Goal: Navigation & Orientation: Find specific page/section

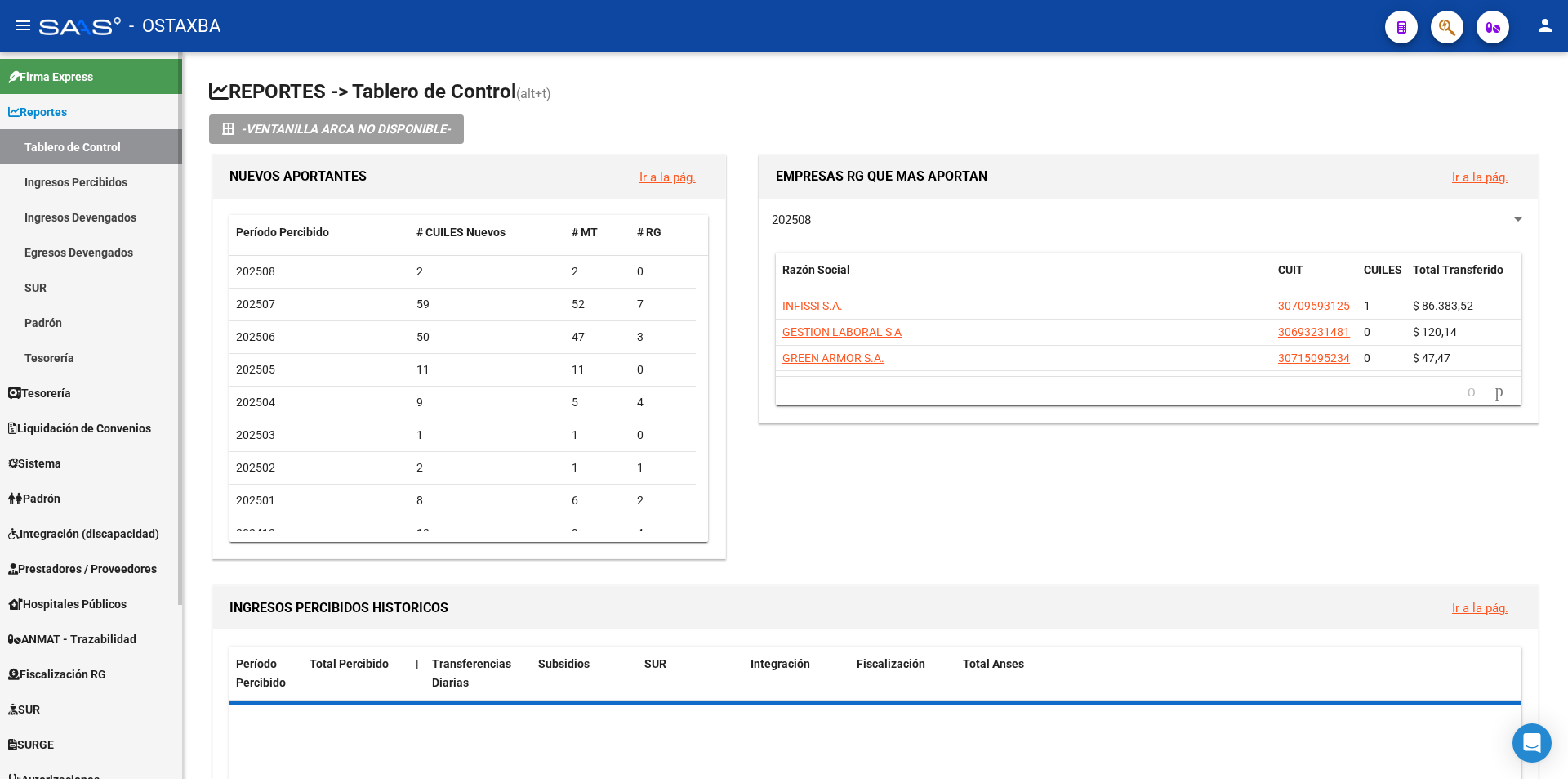
click at [118, 92] on link "Firma Express" at bounding box center [91, 77] width 182 height 35
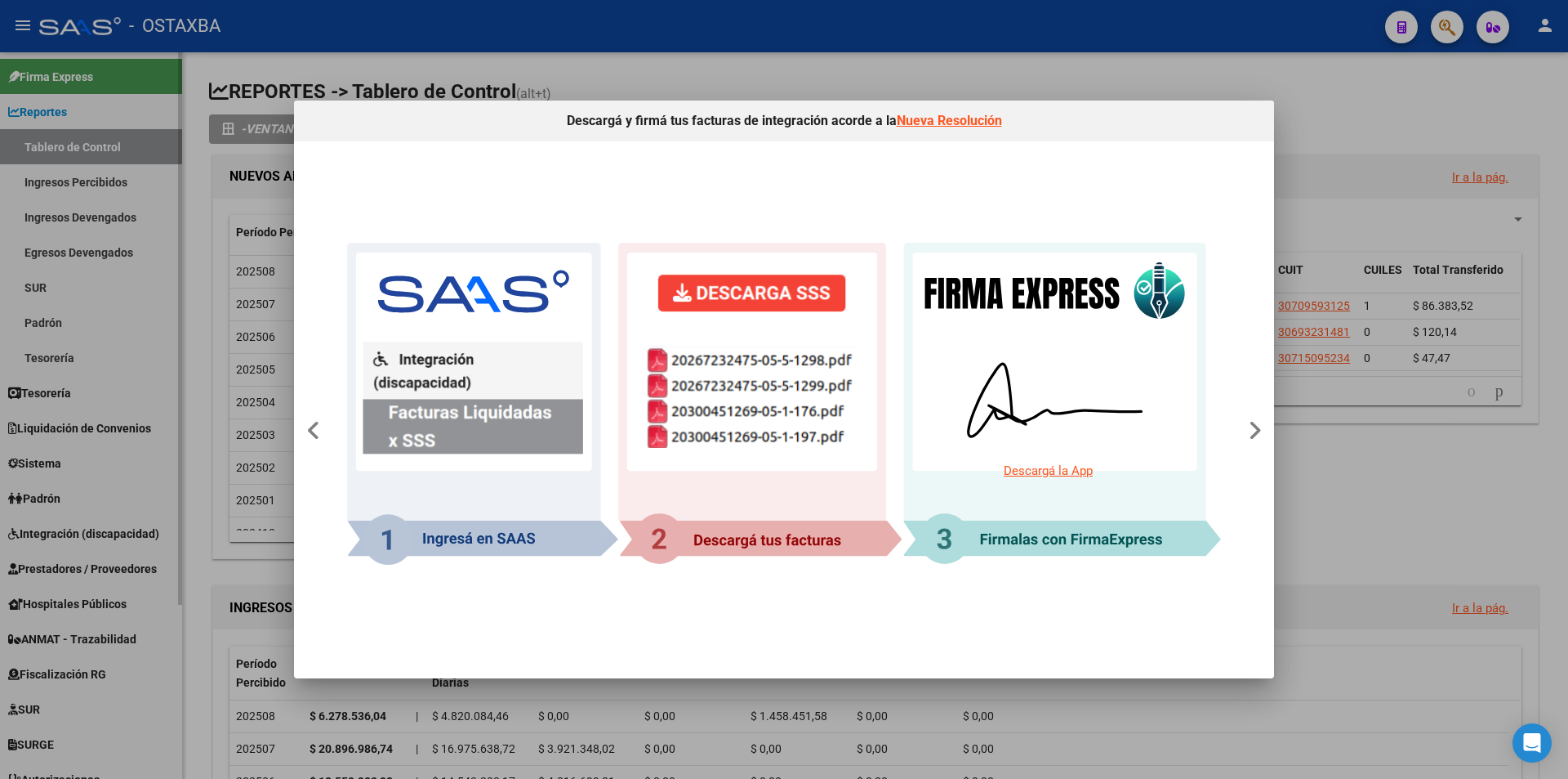
click at [118, 92] on div at bounding box center [784, 390] width 1568 height 779
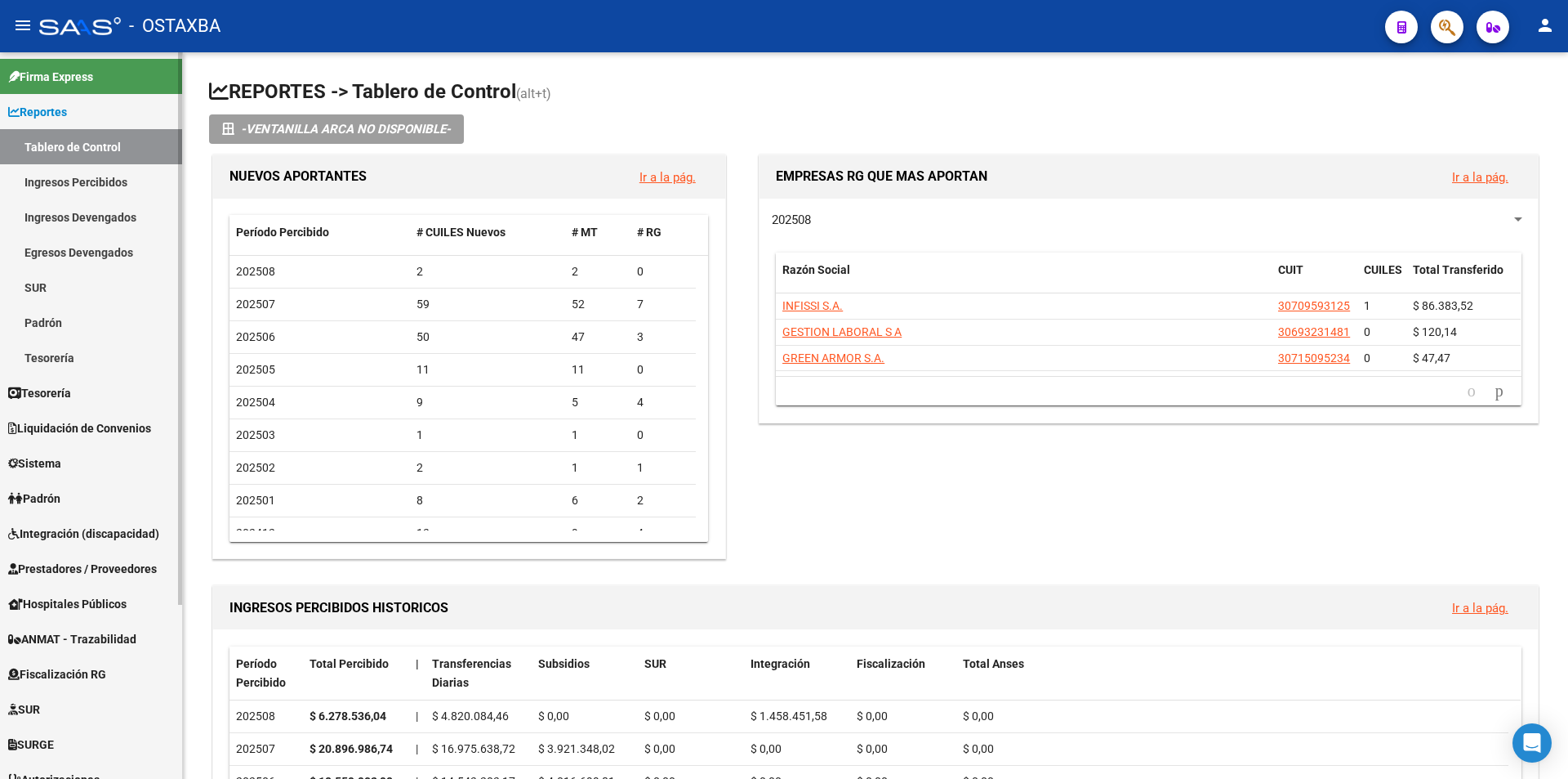
click at [113, 101] on link "Reportes" at bounding box center [91, 112] width 182 height 35
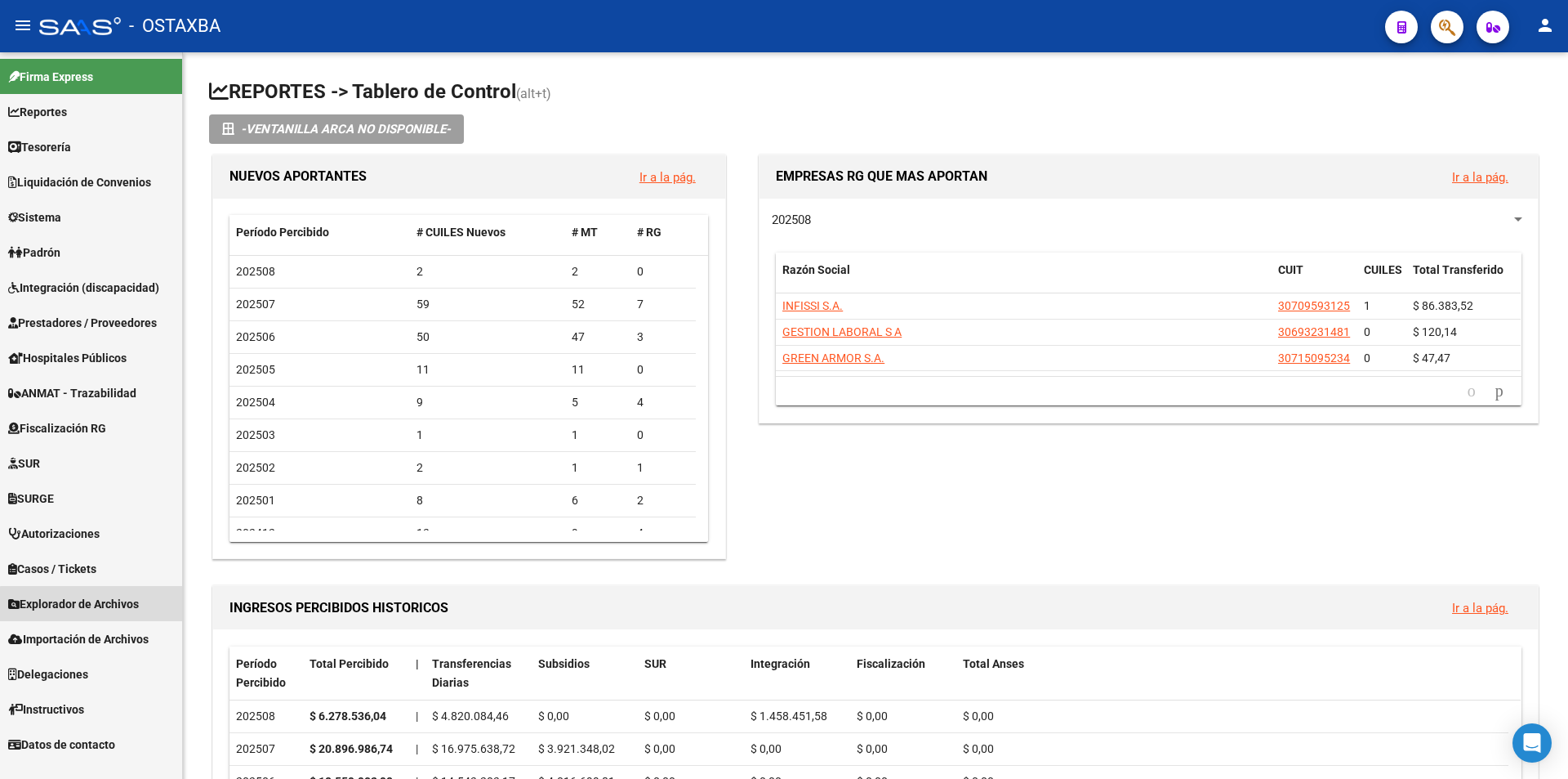
click at [127, 616] on link "Explorador de Archivos" at bounding box center [91, 603] width 182 height 35
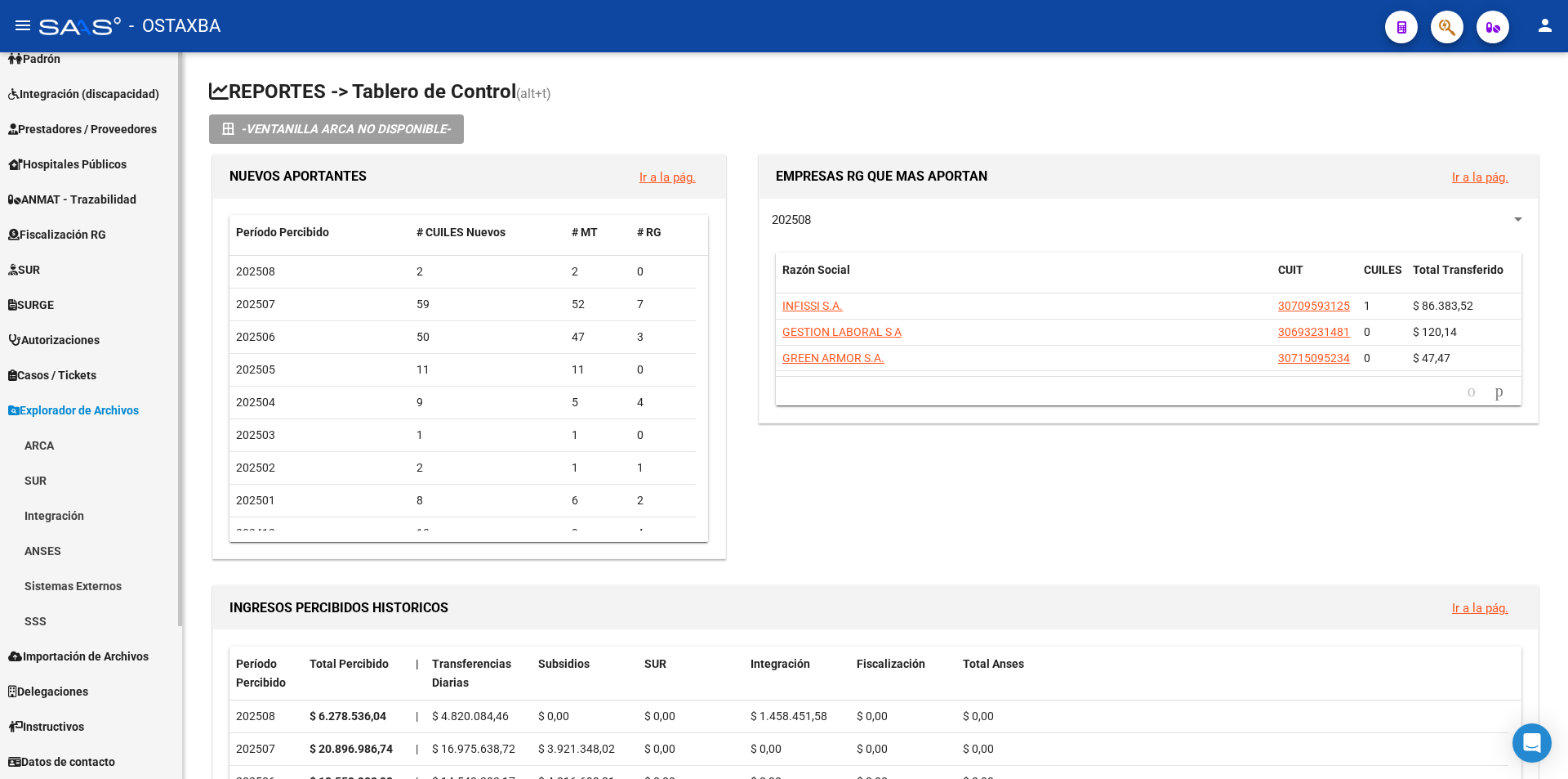
click at [84, 621] on link "SSS" at bounding box center [91, 620] width 182 height 35
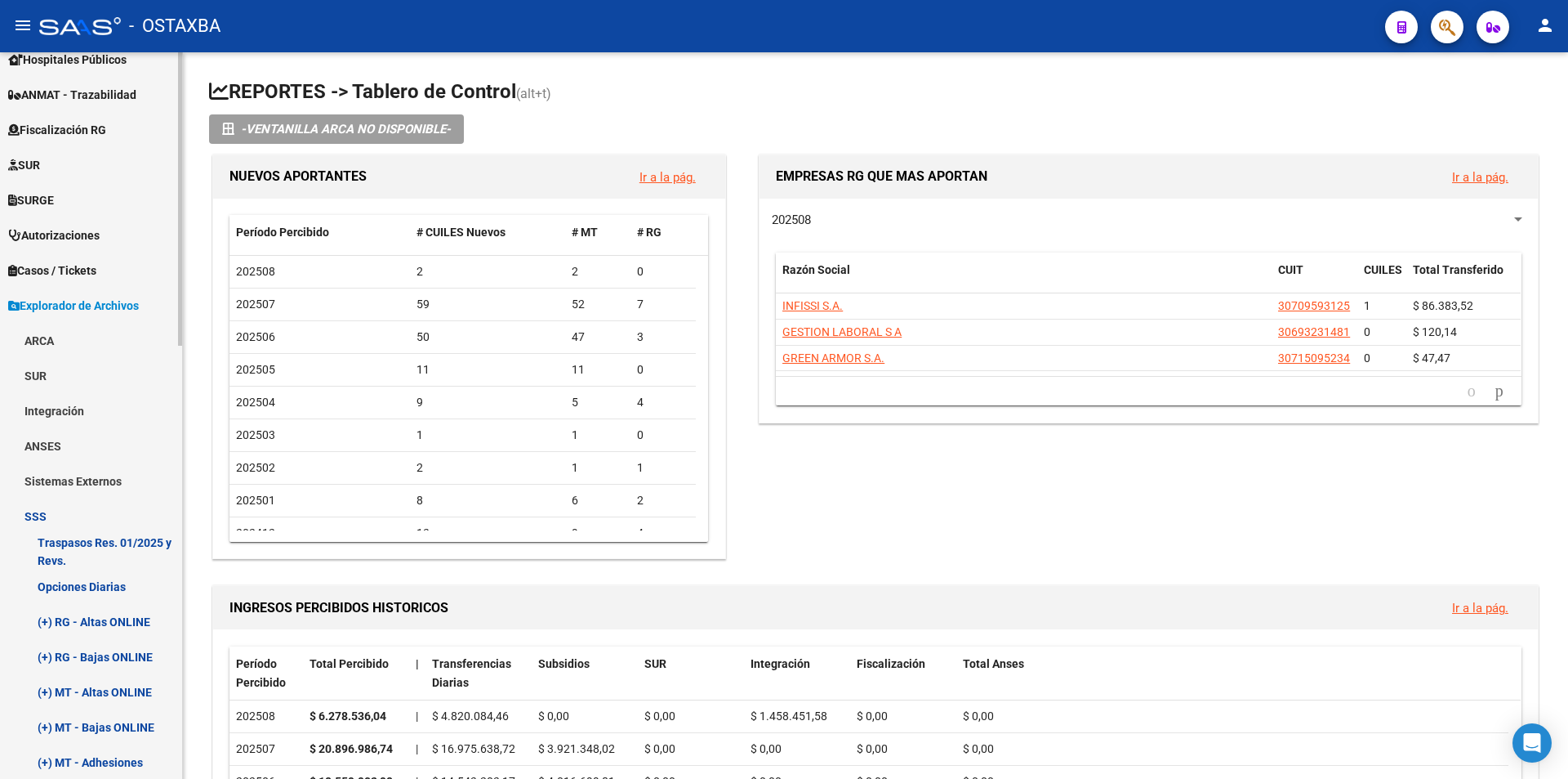
scroll to position [276, 0]
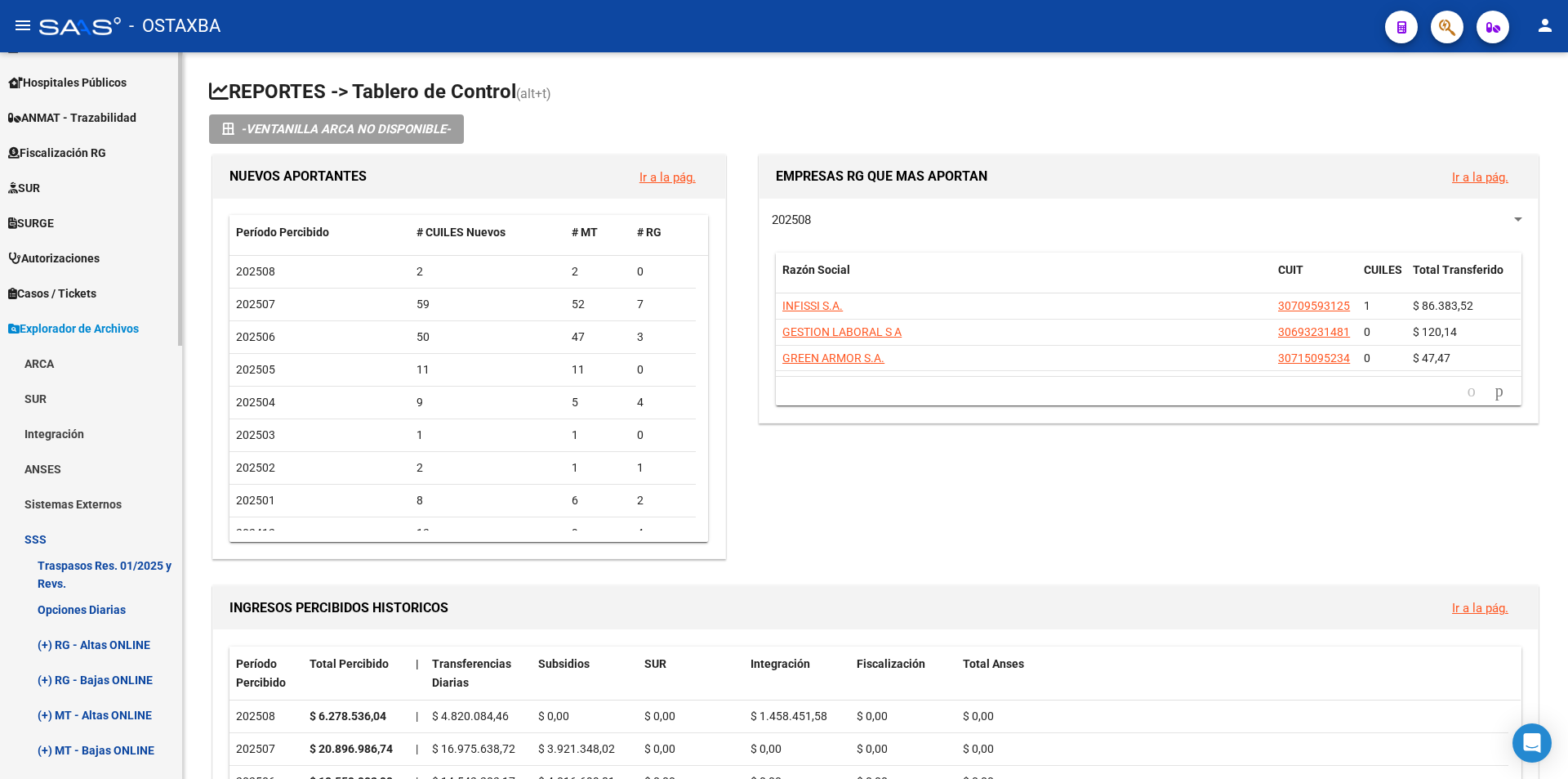
click at [43, 534] on link "SSS" at bounding box center [91, 539] width 182 height 35
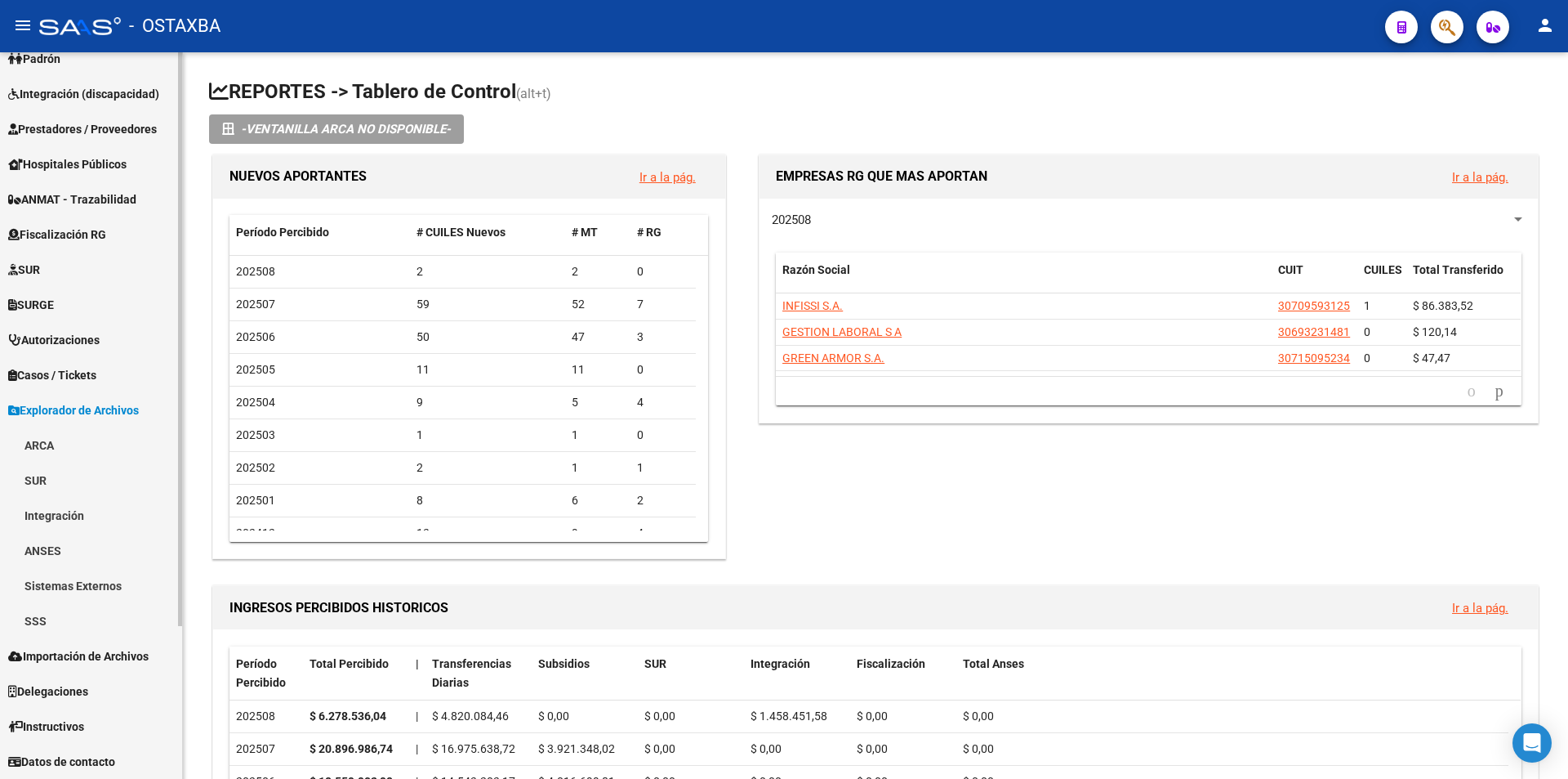
click at [64, 455] on link "ARCA" at bounding box center [91, 445] width 182 height 35
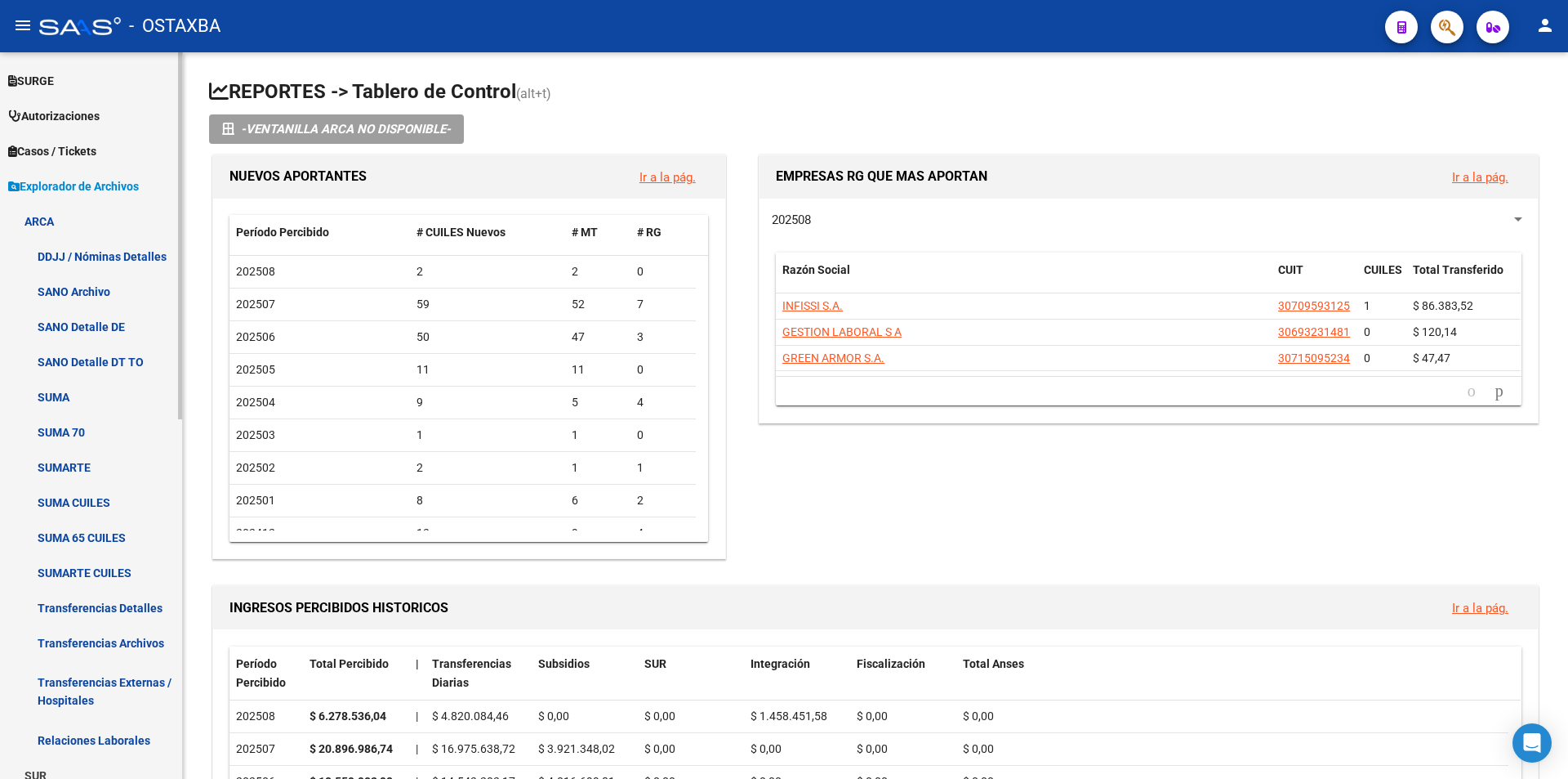
scroll to position [684, 0]
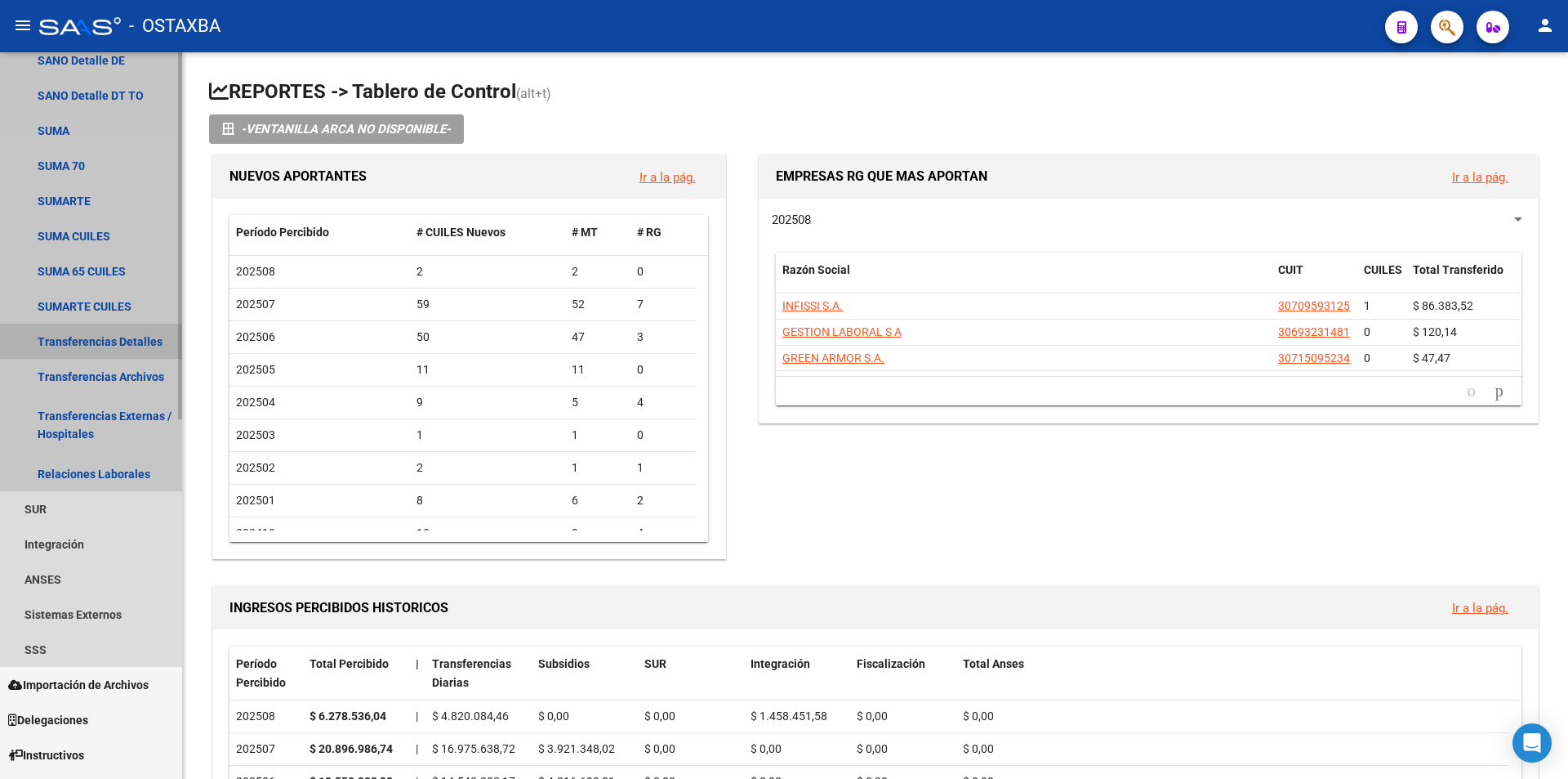
click at [68, 341] on link "Transferencias Detalles" at bounding box center [91, 341] width 182 height 35
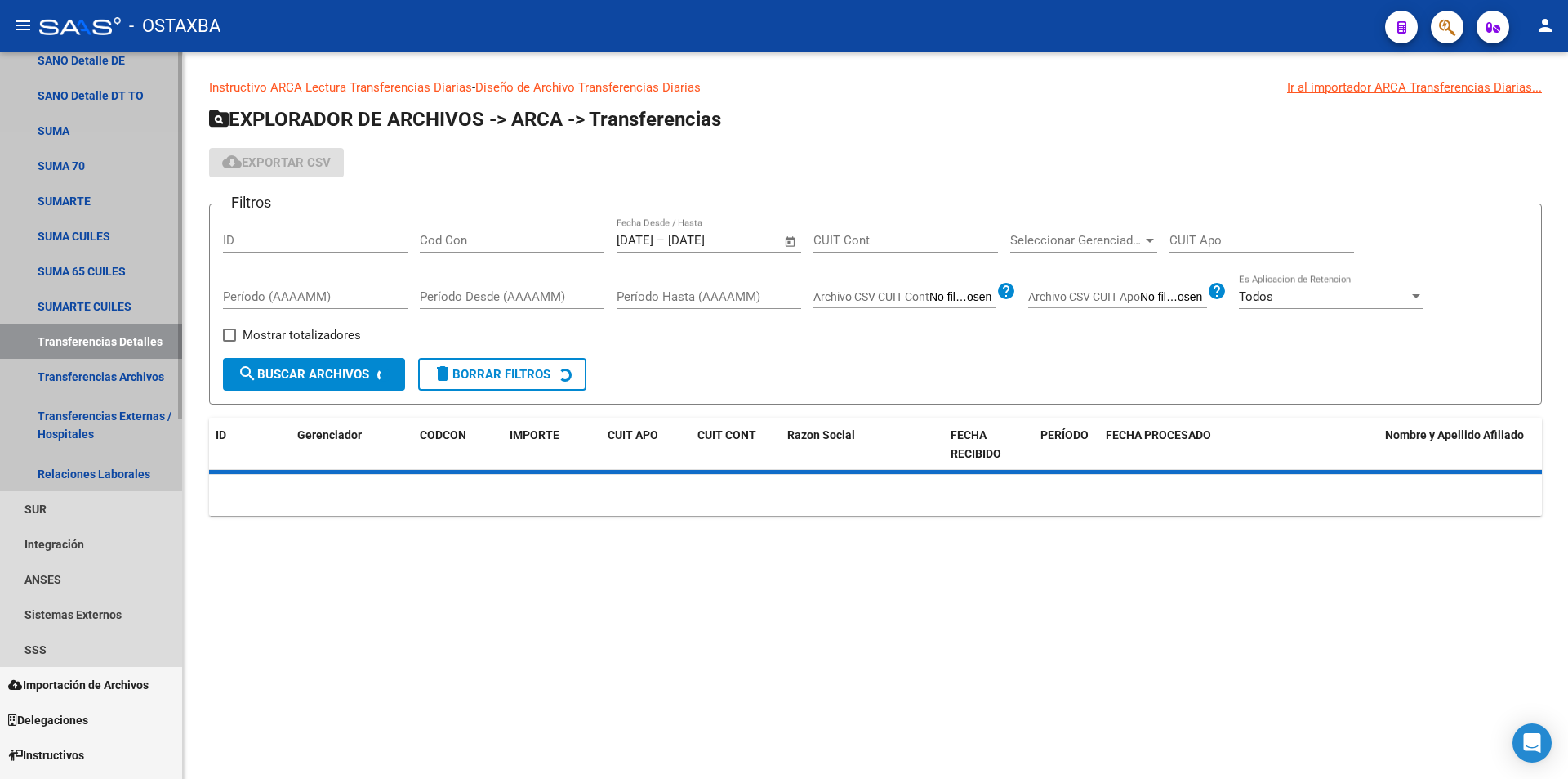
click at [78, 355] on link "Transferencias Detalles" at bounding box center [91, 341] width 182 height 35
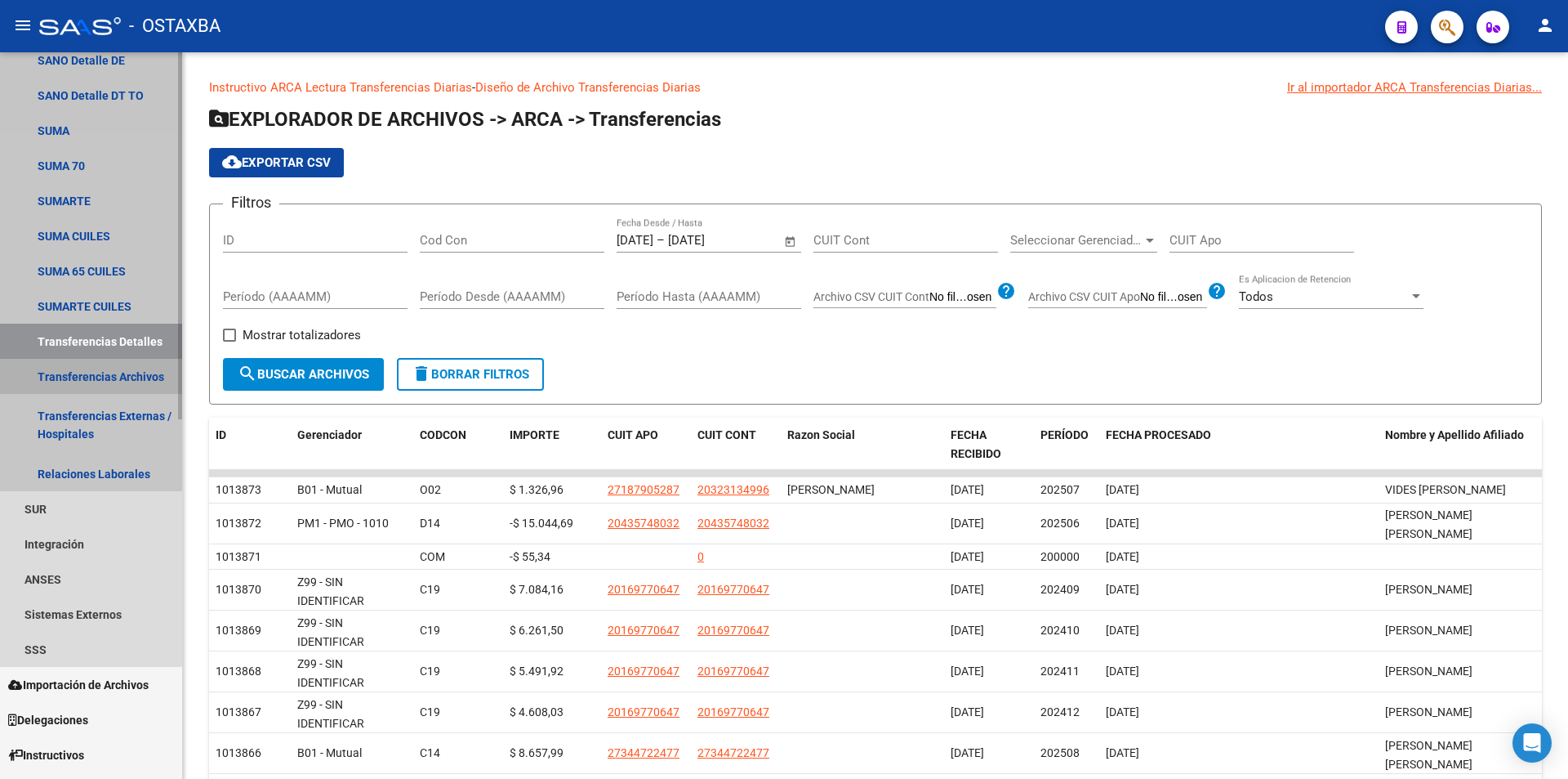
click at [81, 366] on link "Transferencias Archivos" at bounding box center [91, 376] width 182 height 35
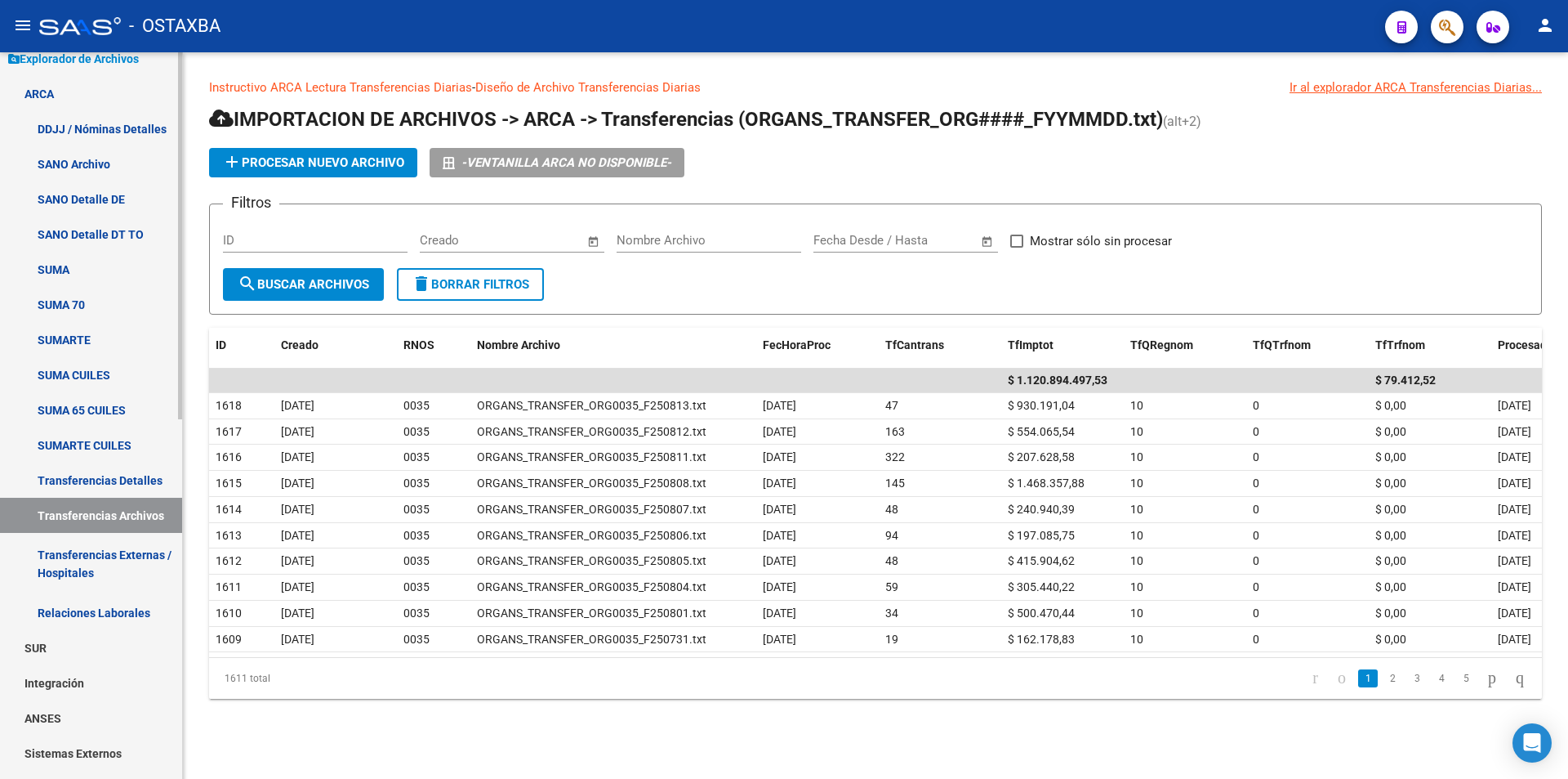
scroll to position [439, 0]
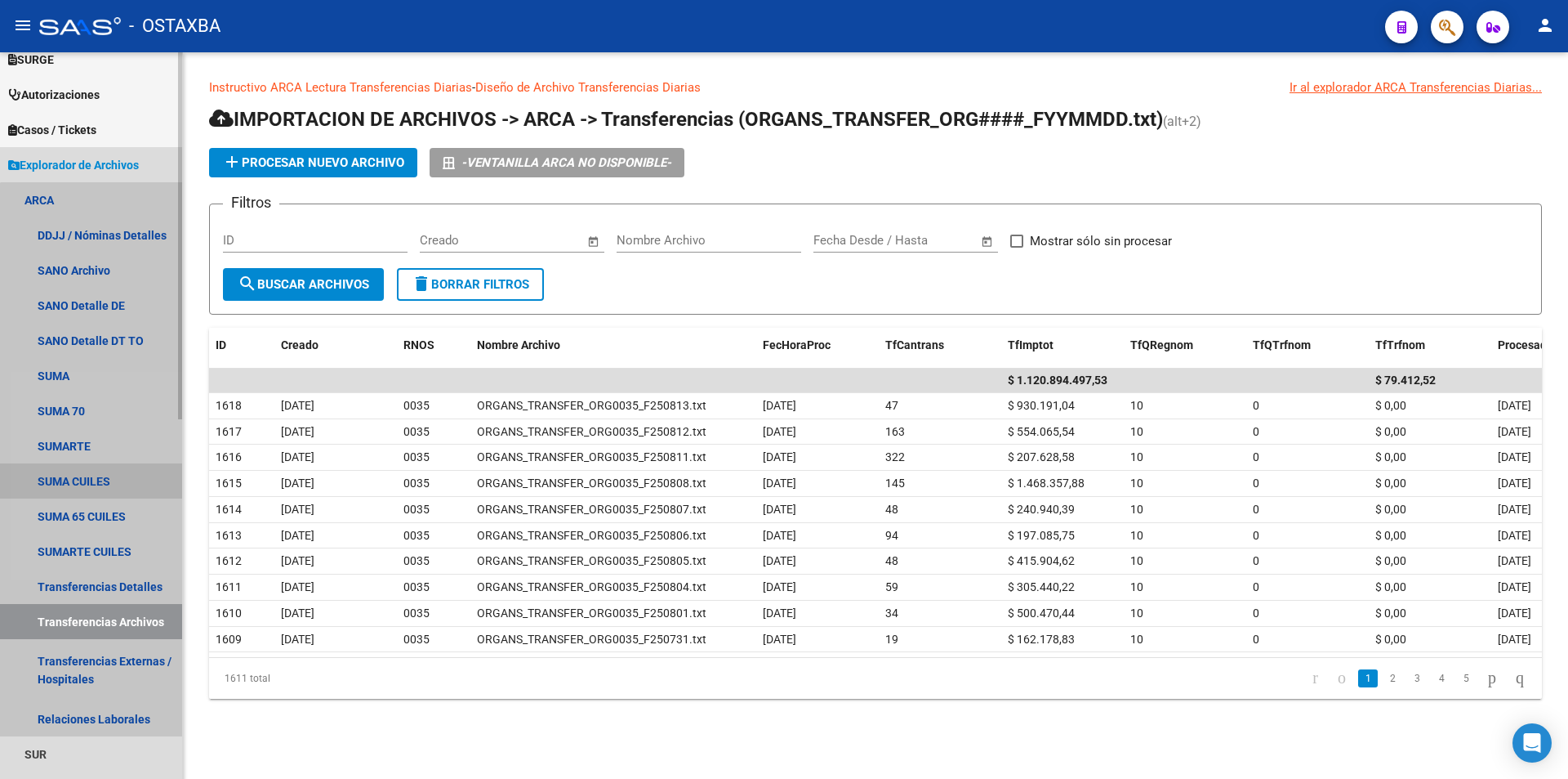
click at [106, 466] on link "SUMA CUILES" at bounding box center [91, 481] width 182 height 35
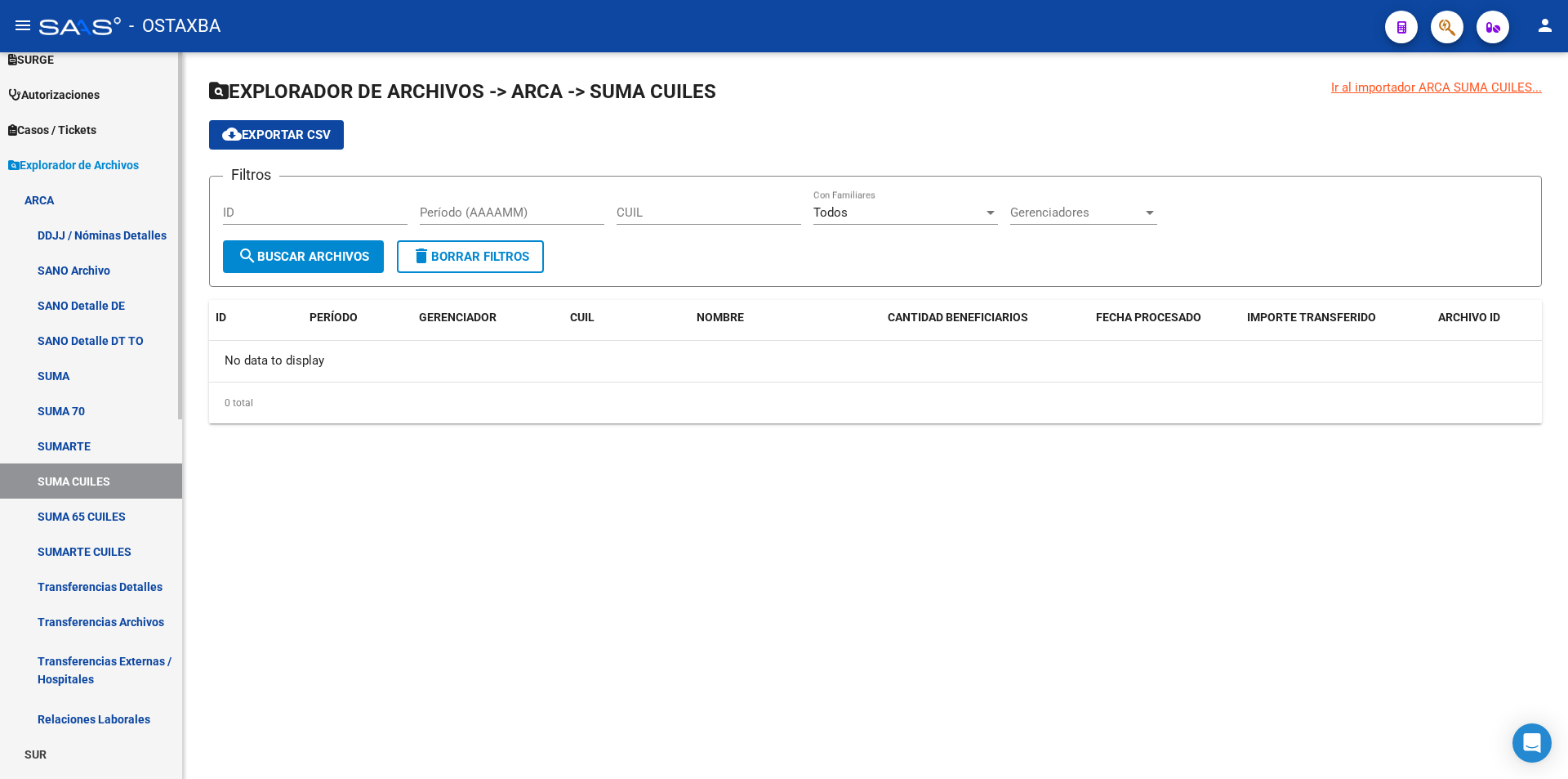
click at [107, 160] on span "Explorador de Archivos" at bounding box center [74, 164] width 131 height 18
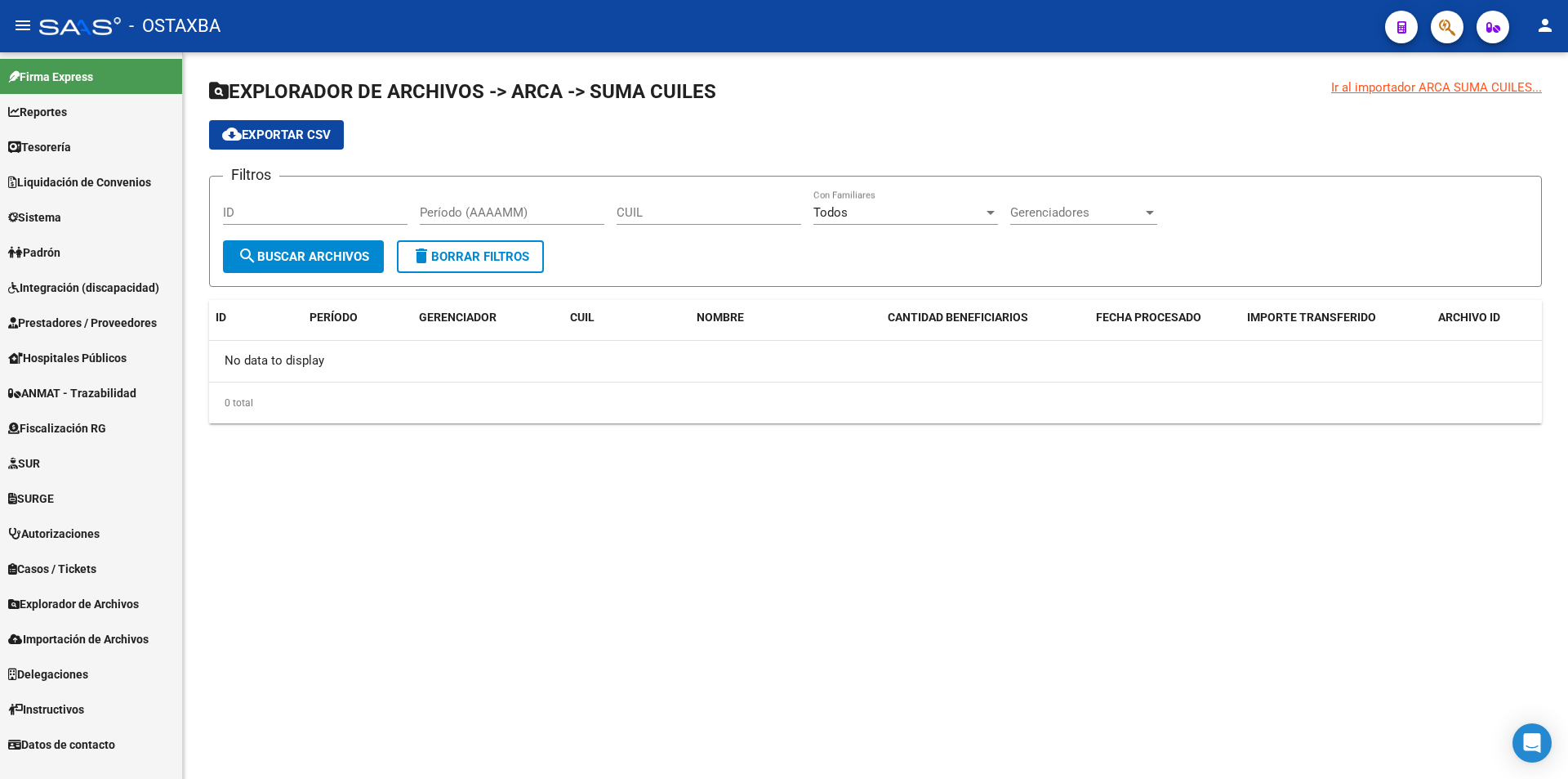
click at [88, 597] on span "Explorador de Archivos" at bounding box center [74, 603] width 131 height 18
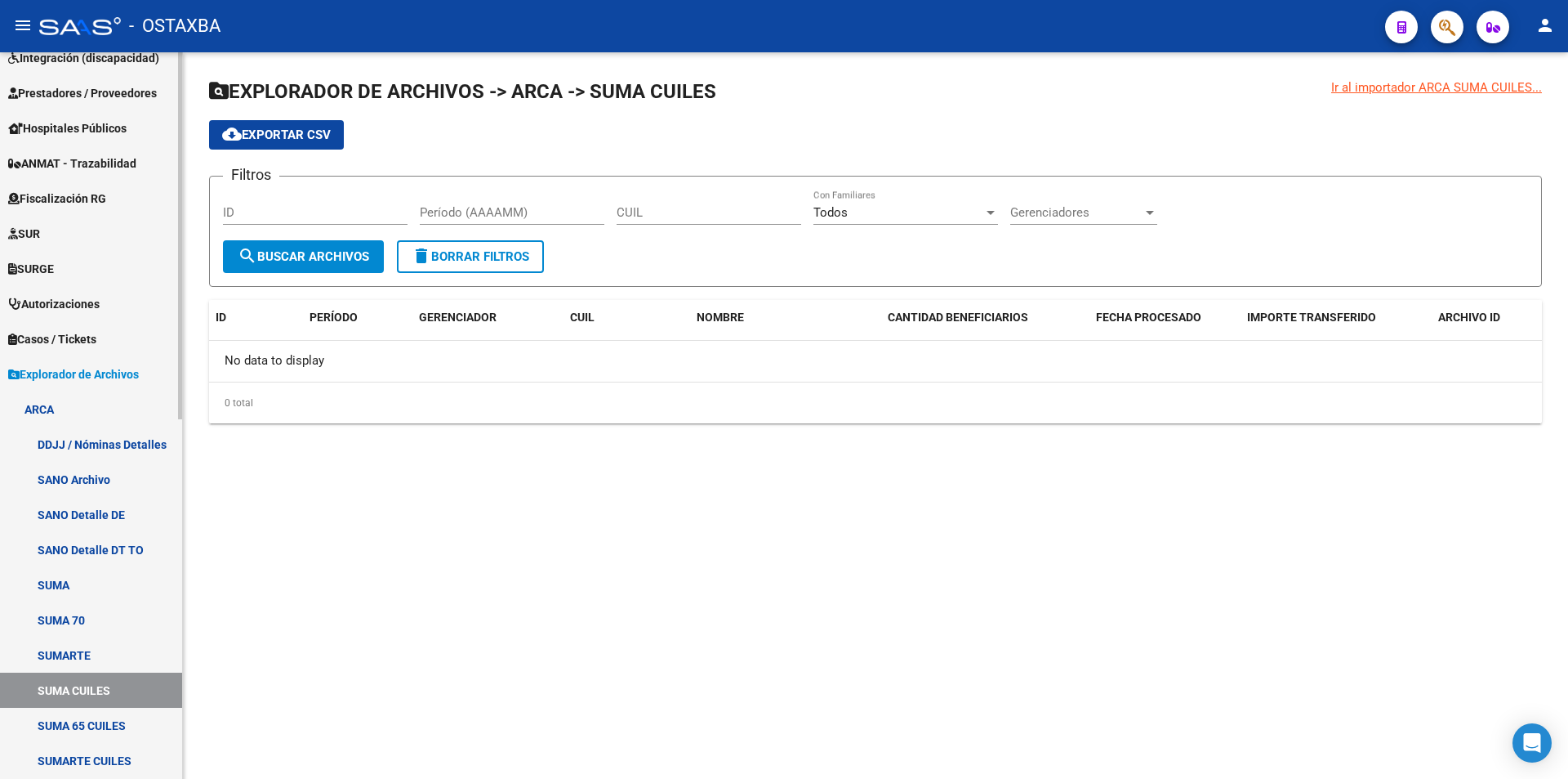
scroll to position [327, 0]
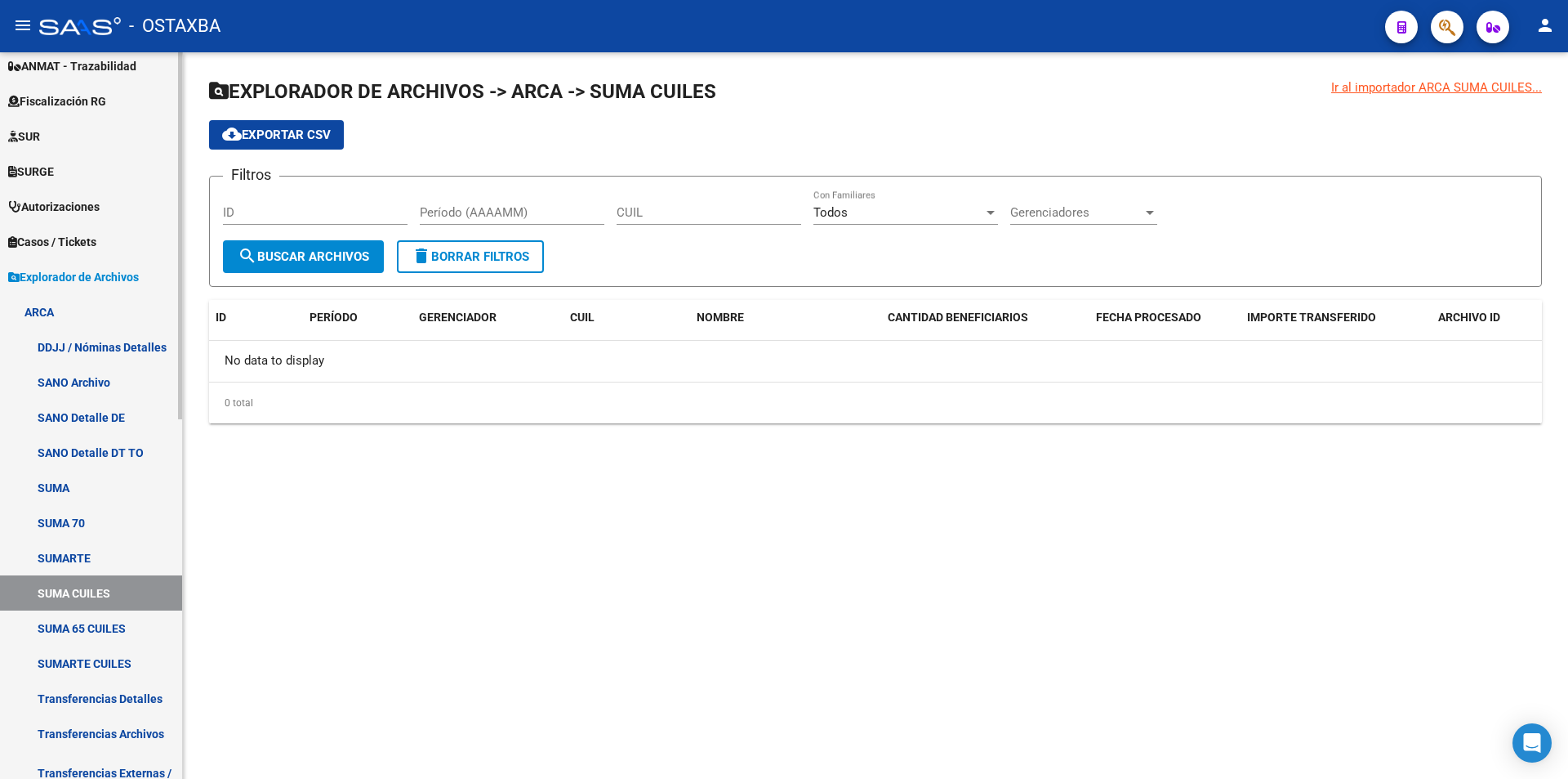
click at [90, 309] on link "ARCA" at bounding box center [91, 312] width 182 height 35
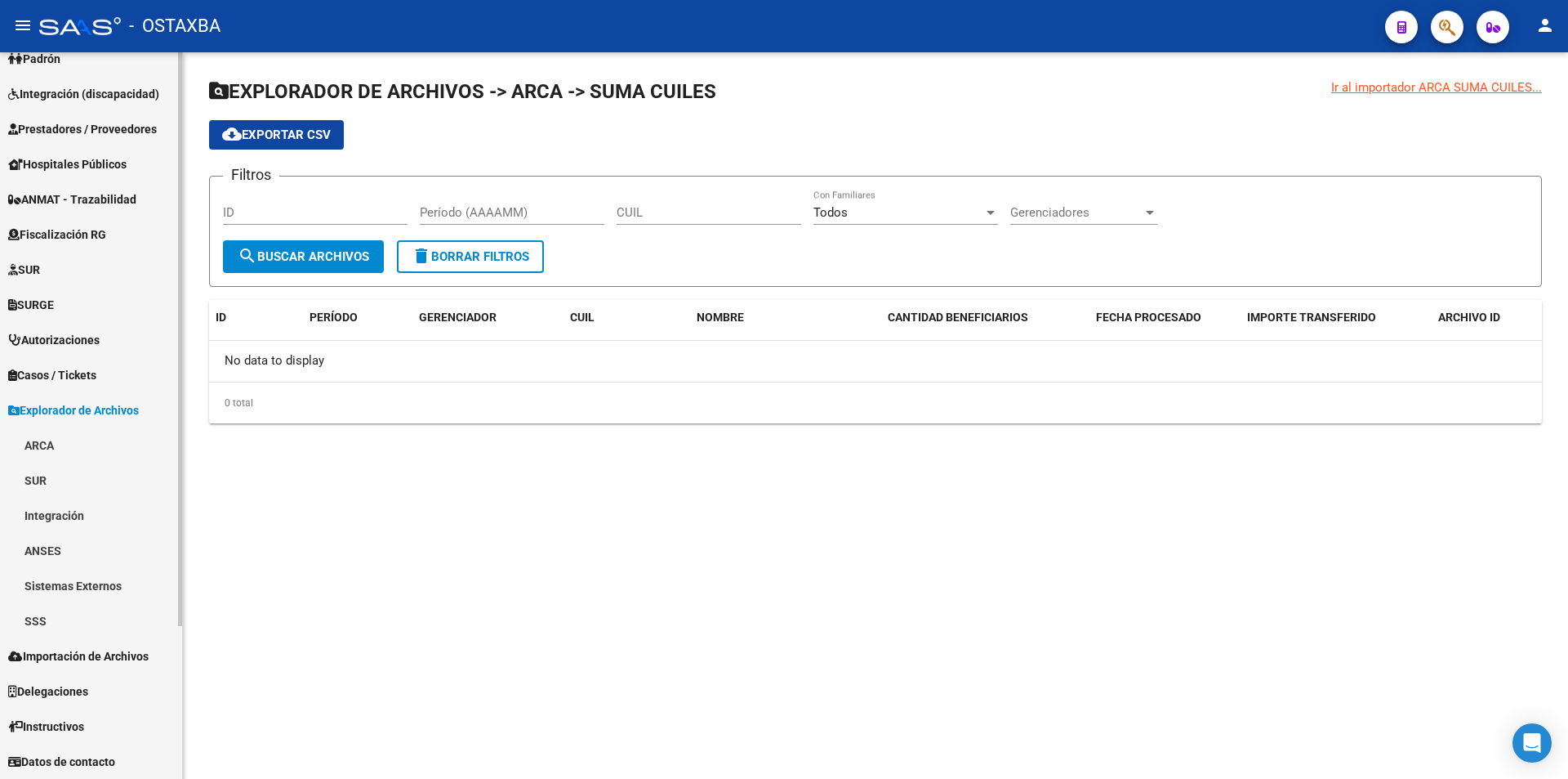
click at [44, 624] on link "SSS" at bounding box center [91, 620] width 182 height 35
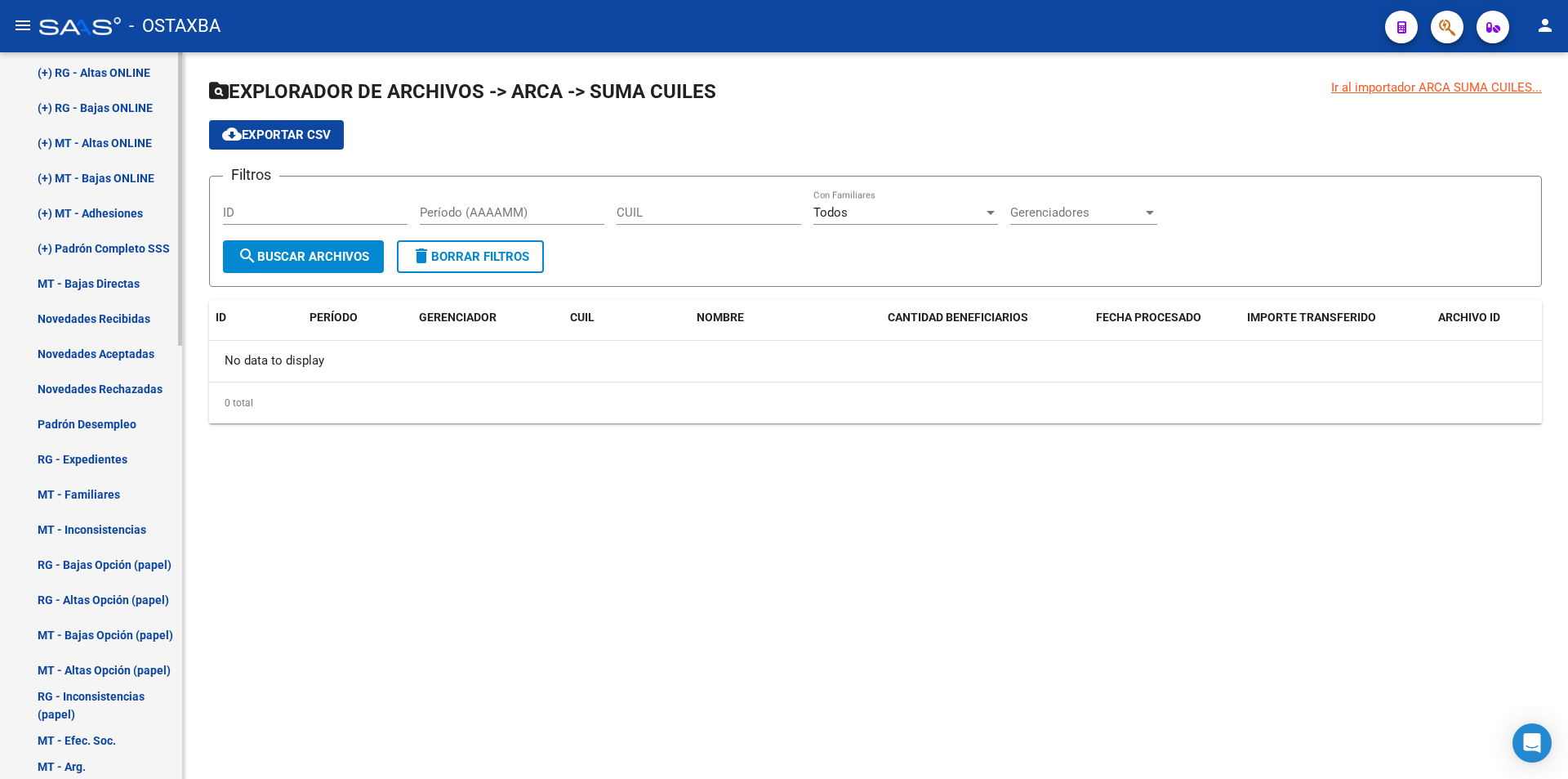
scroll to position [684, 0]
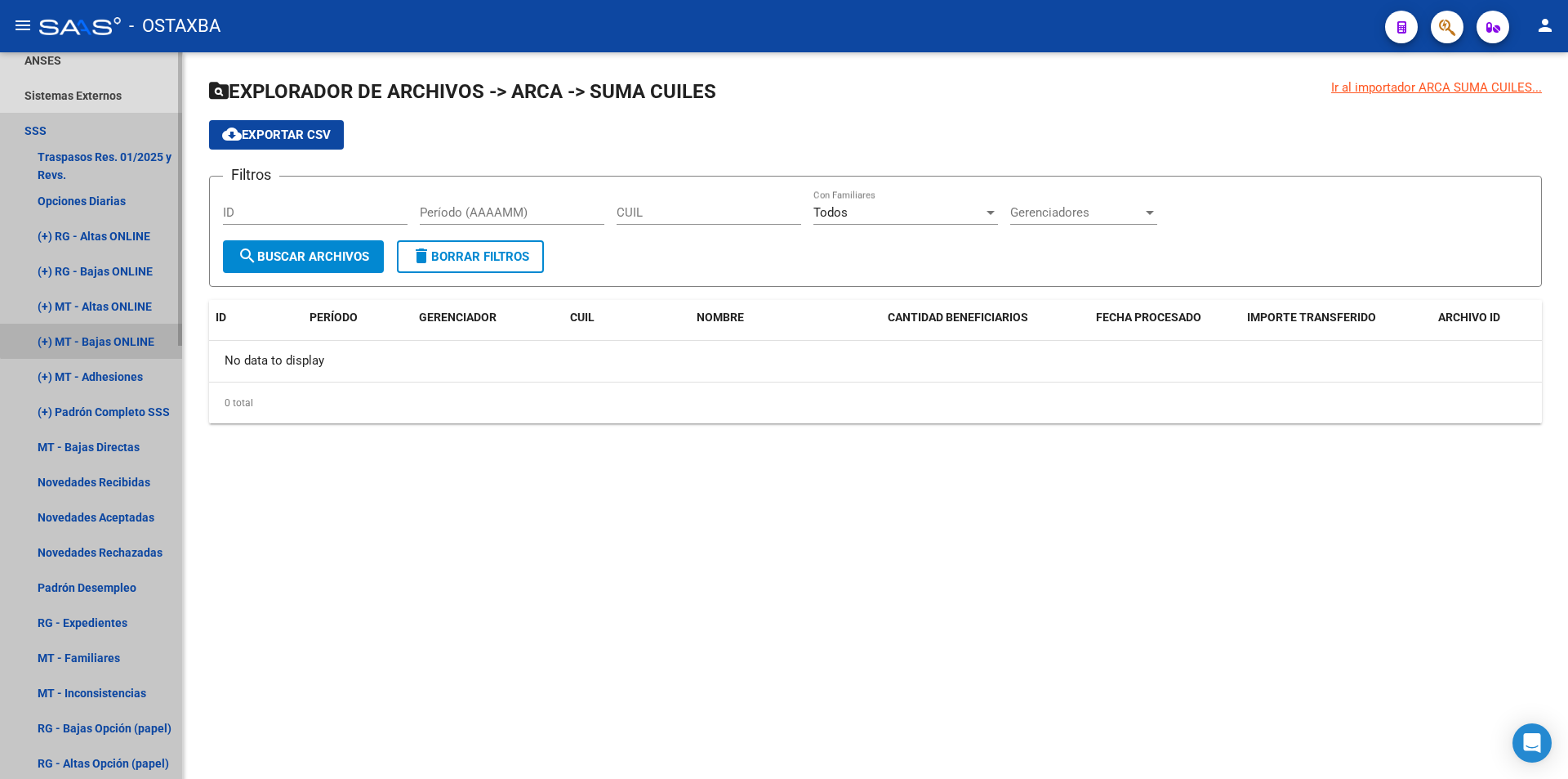
click at [93, 327] on link "(+) MT - Bajas ONLINE" at bounding box center [91, 341] width 182 height 35
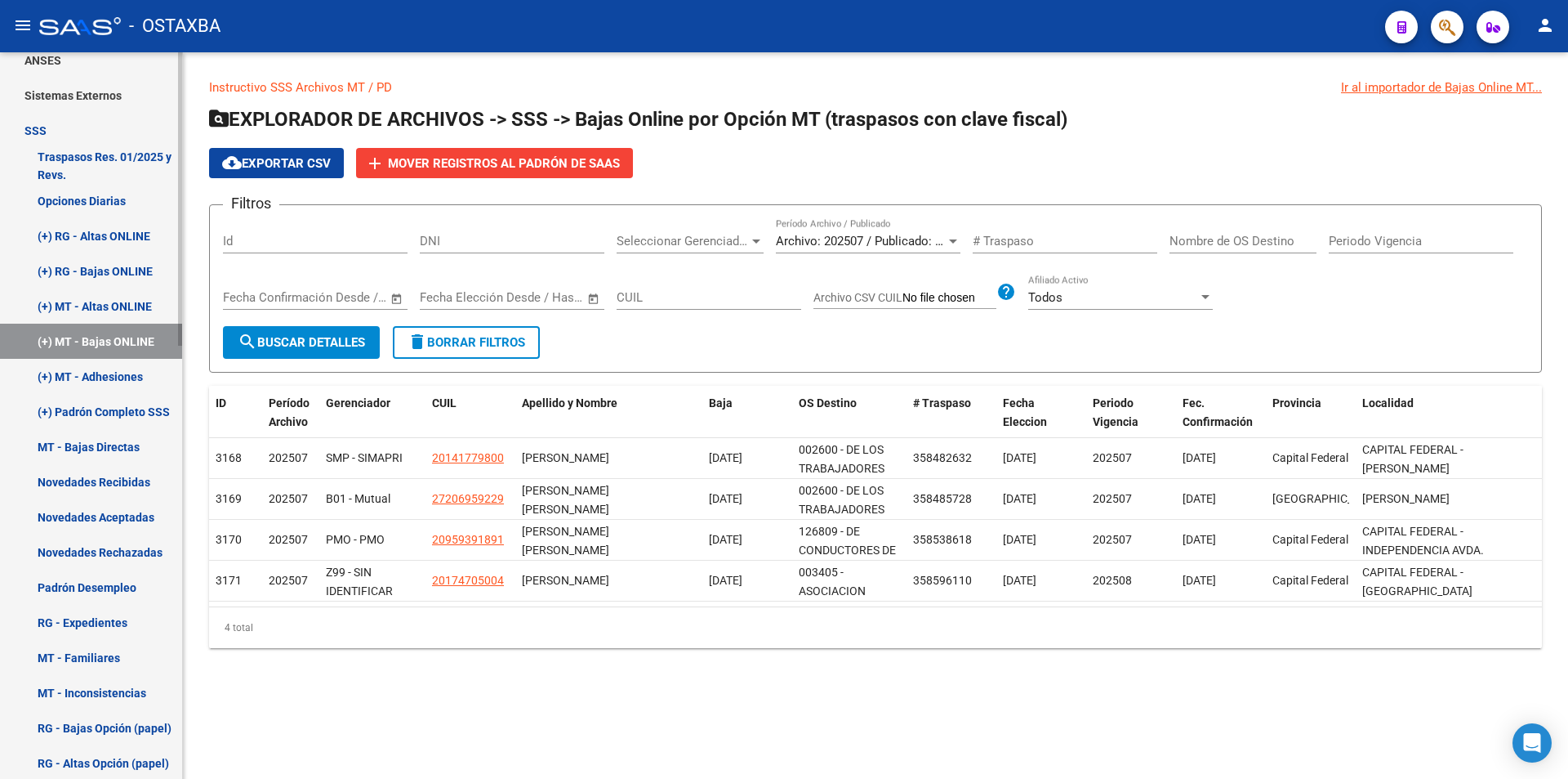
click at [94, 303] on link "(+) MT - Altas ONLINE" at bounding box center [91, 306] width 182 height 35
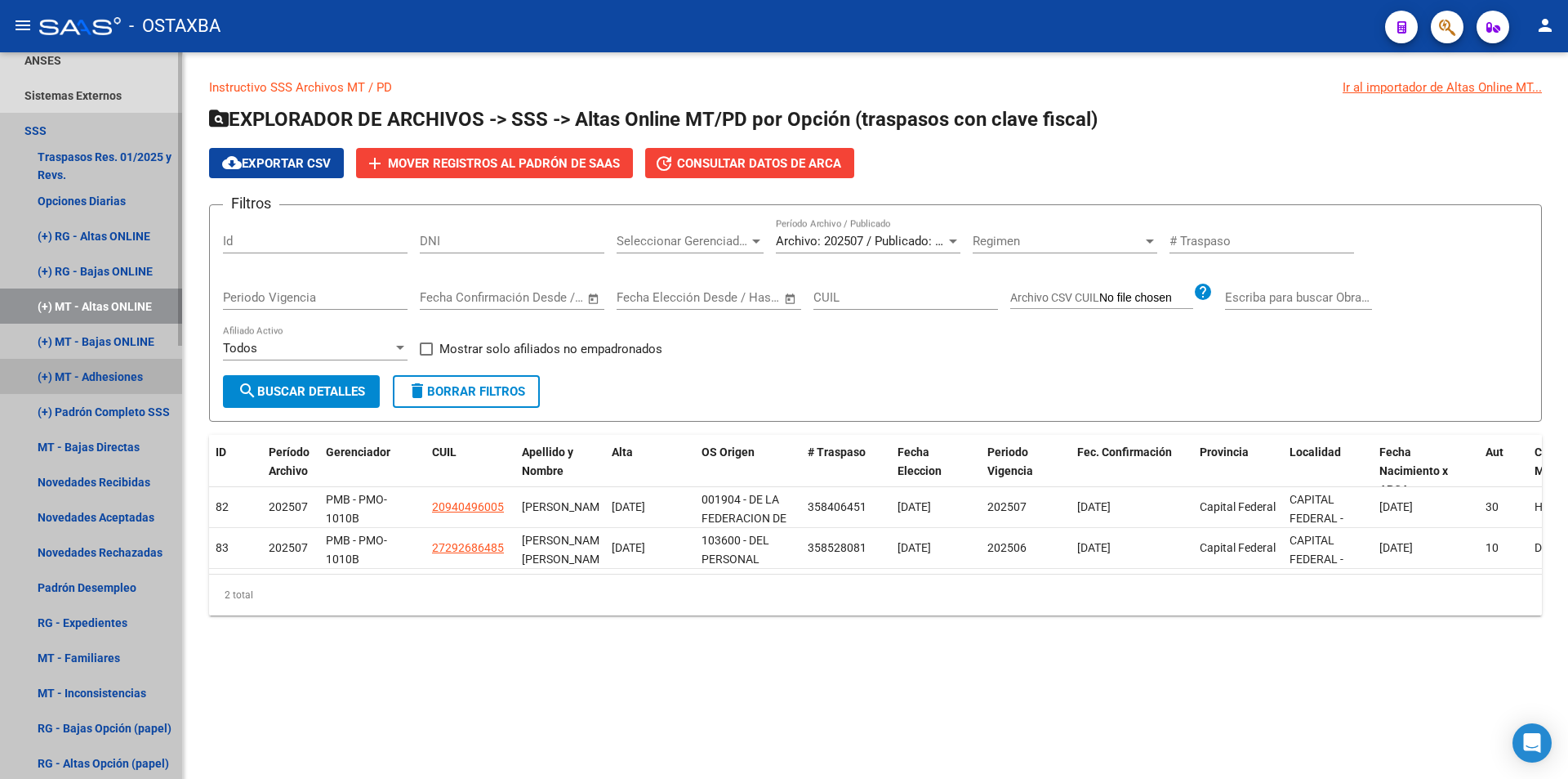
click at [75, 388] on link "(+) MT - Adhesiones" at bounding box center [91, 376] width 182 height 35
